Goal: Task Accomplishment & Management: Use online tool/utility

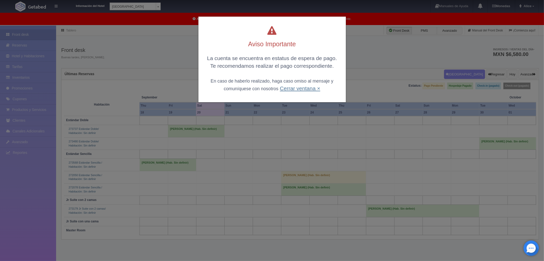
click at [301, 87] on link "Cerrar ventana ×" at bounding box center [300, 88] width 40 height 6
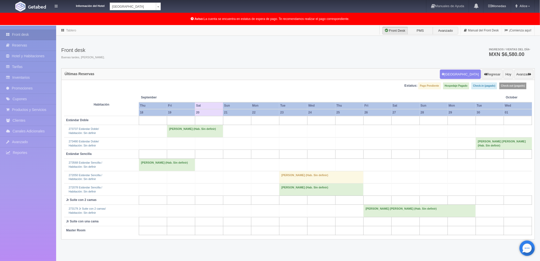
click at [157, 26] on body "Información del Hotel Hotel Plaza Campeche Hotel Plaza Campeche Hotel Plaza Col…" at bounding box center [270, 156] width 540 height 261
select select "375"
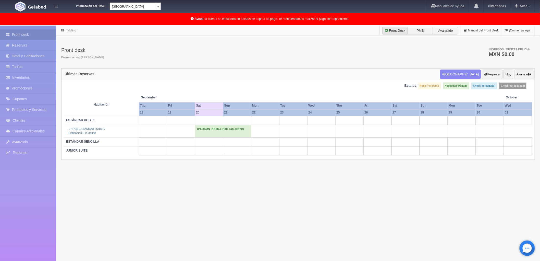
click at [199, 132] on td "[PERSON_NAME] (Hab. Sin definir)" at bounding box center [223, 131] width 56 height 12
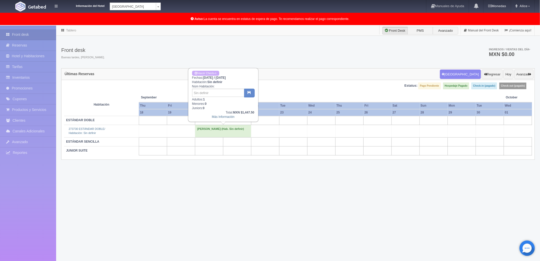
drag, startPoint x: 397, startPoint y: 192, endPoint x: 400, endPoint y: 188, distance: 5.1
click at [400, 188] on div "Tablero Front Desk PMS Avanzado Manual del Front Desk ¡Comienza aquí! Front des…" at bounding box center [298, 156] width 484 height 261
